Goal: Task Accomplishment & Management: Manage account settings

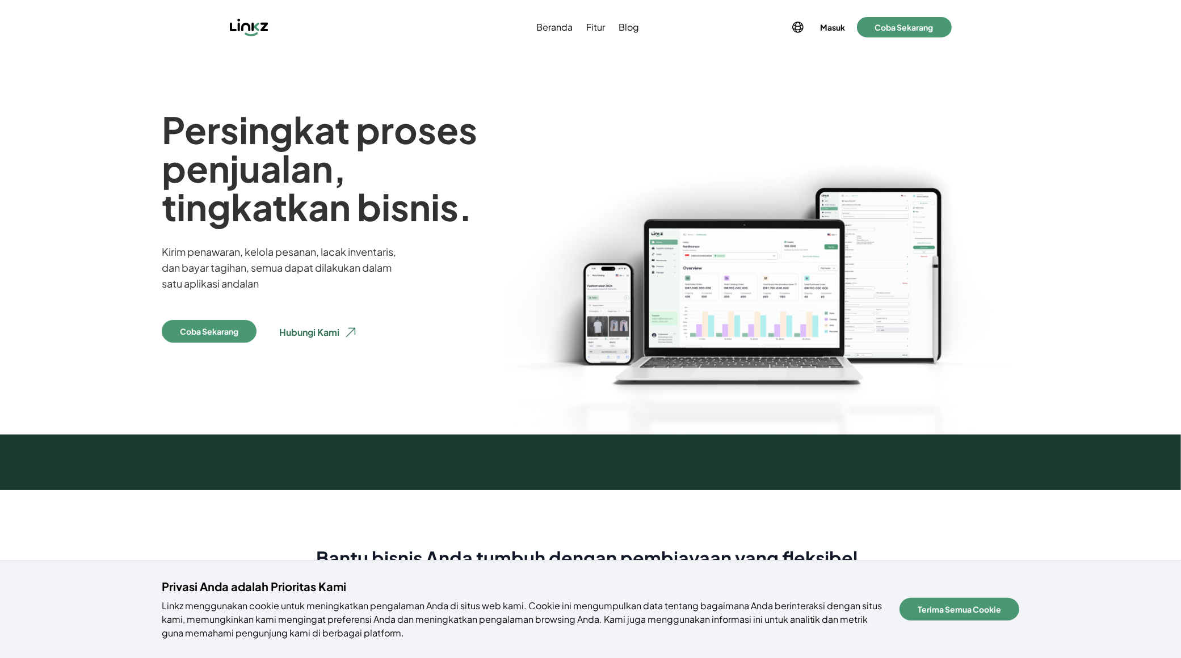
click at [831, 32] on div "Masuk Buat Akun Masuk Coba Sekarang" at bounding box center [869, 27] width 165 height 23
click at [841, 29] on button "Masuk" at bounding box center [833, 27] width 30 height 16
click at [839, 30] on button "Masuk" at bounding box center [833, 27] width 30 height 16
click at [842, 26] on button "Masuk" at bounding box center [833, 27] width 30 height 16
